Goal: Task Accomplishment & Management: Complete application form

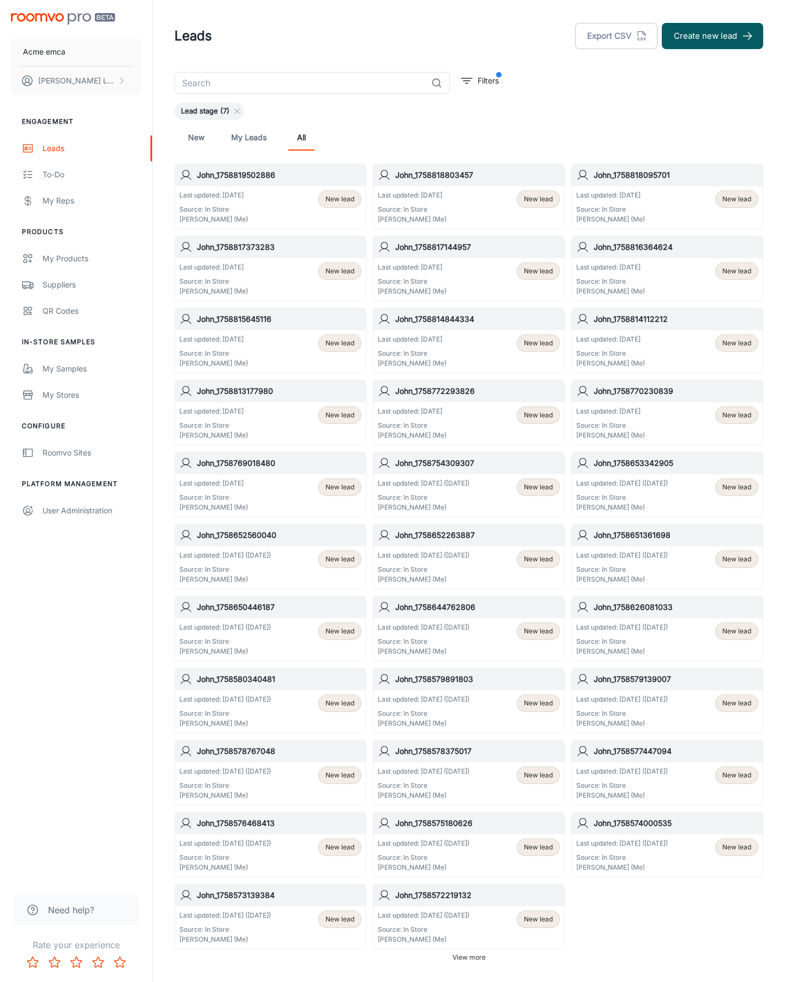
click at [713, 36] on button "Create new lead" at bounding box center [712, 36] width 101 height 26
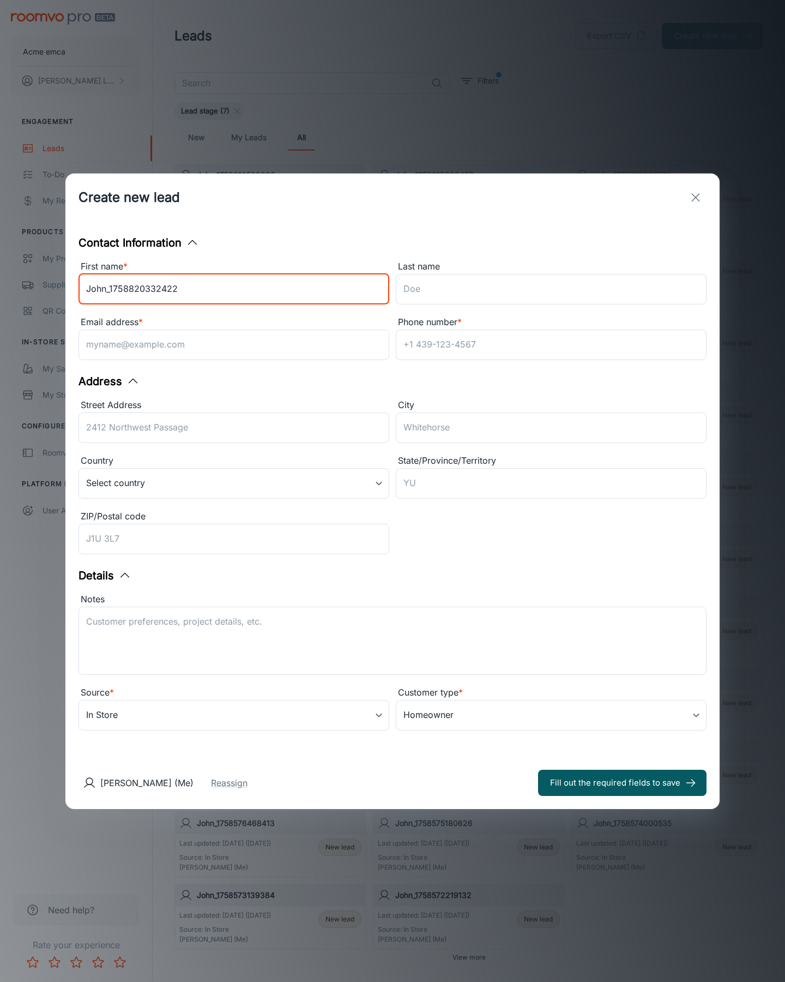
type input "John_1758820332422"
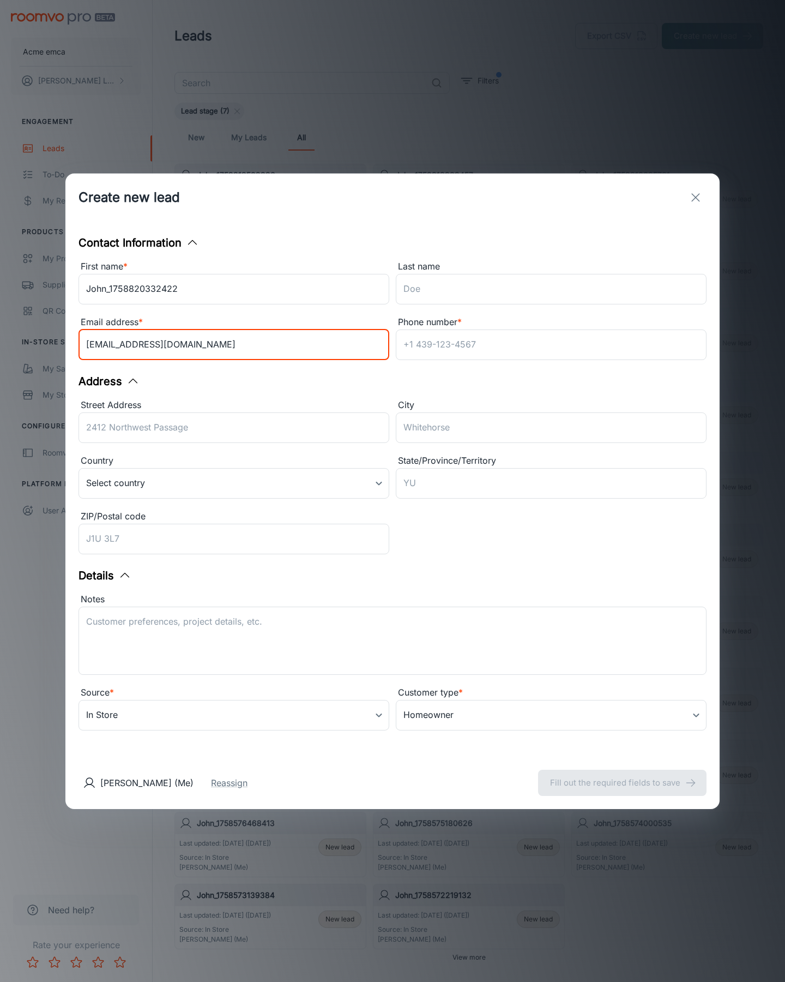
type input "[EMAIL_ADDRESS][DOMAIN_NAME]"
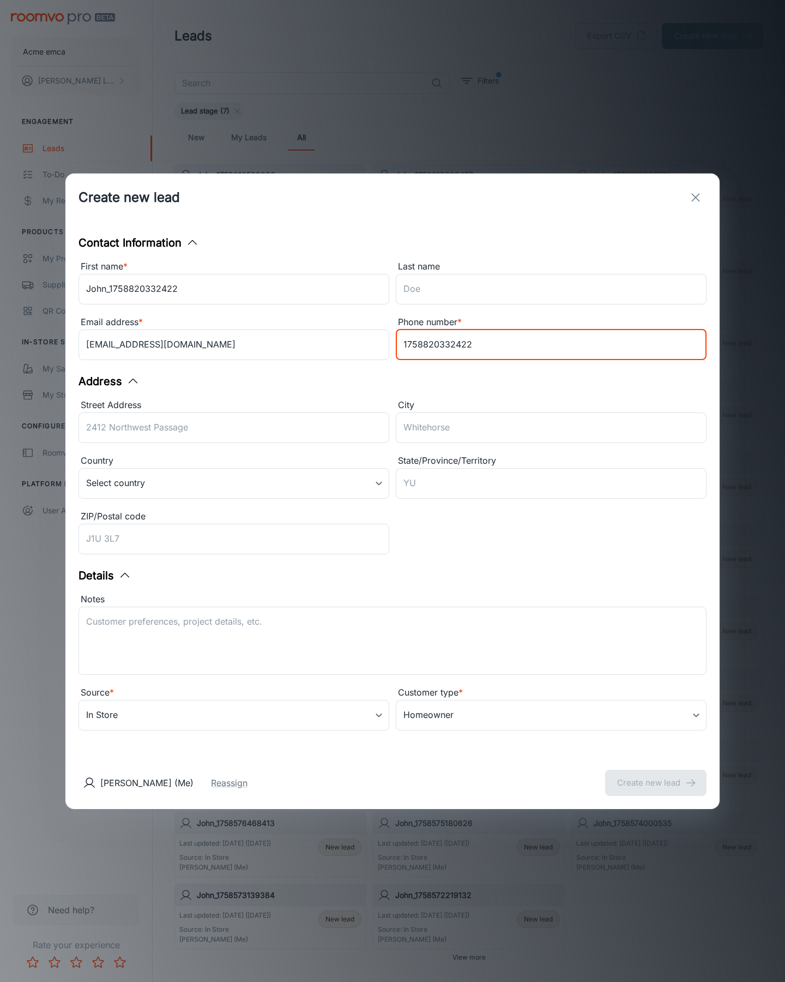
type input "1758820332422"
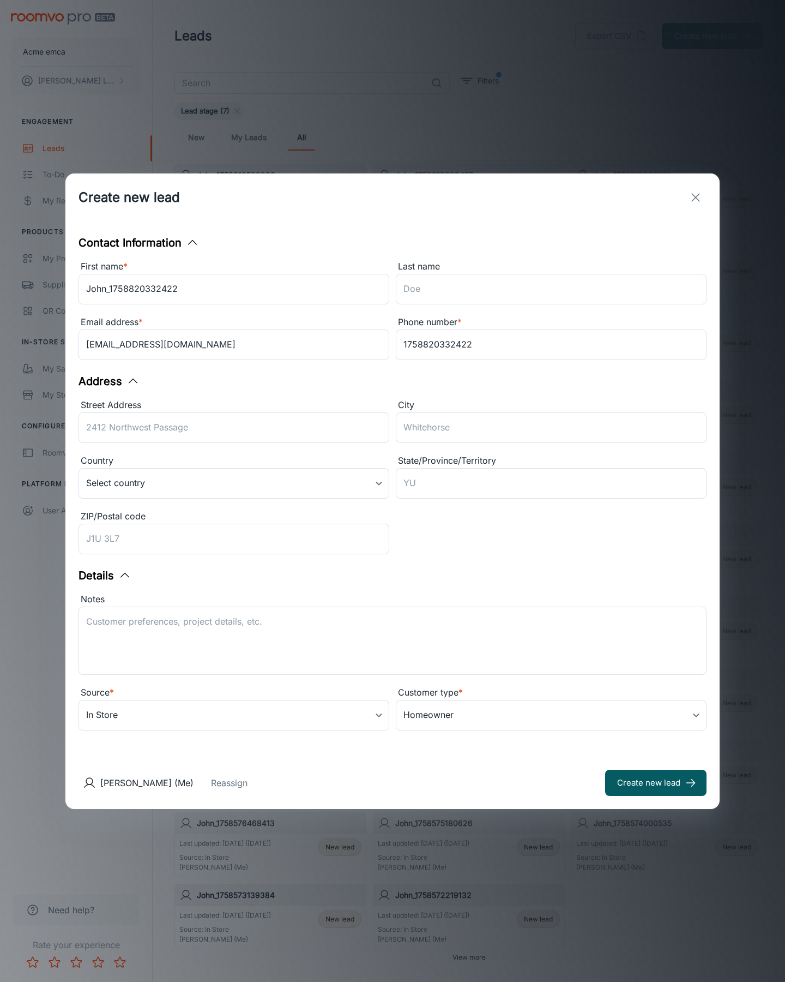
click at [656, 782] on button "Create new lead" at bounding box center [655, 782] width 101 height 26
